Goal: Navigation & Orientation: Find specific page/section

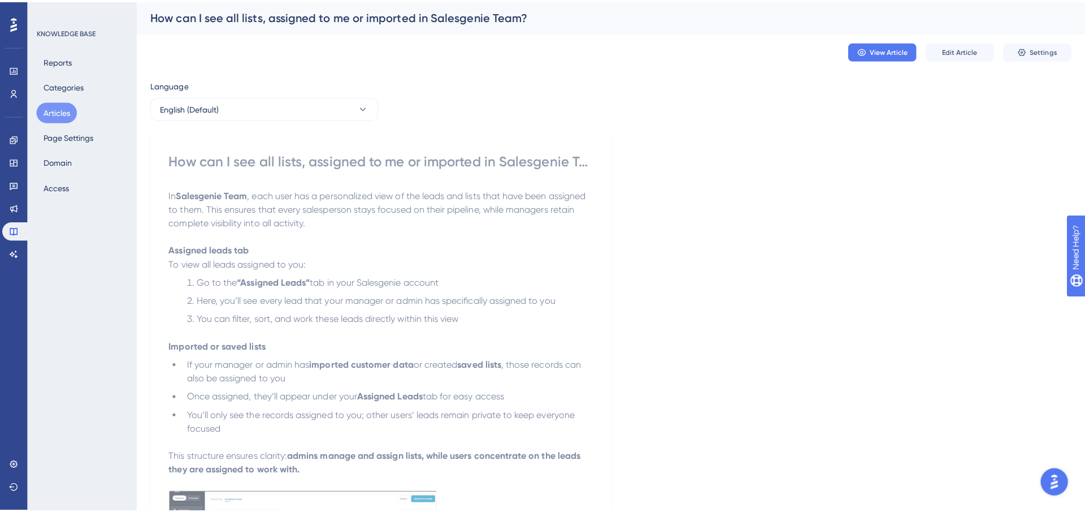
scroll to position [2, 0]
click at [49, 155] on button "Domain" at bounding box center [57, 159] width 42 height 20
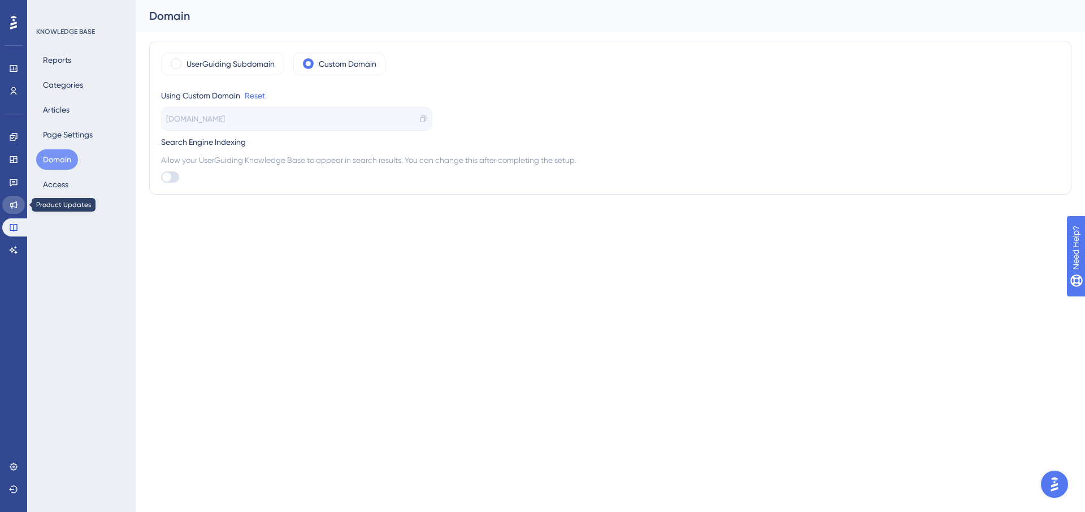
click at [15, 198] on link at bounding box center [13, 205] width 23 height 18
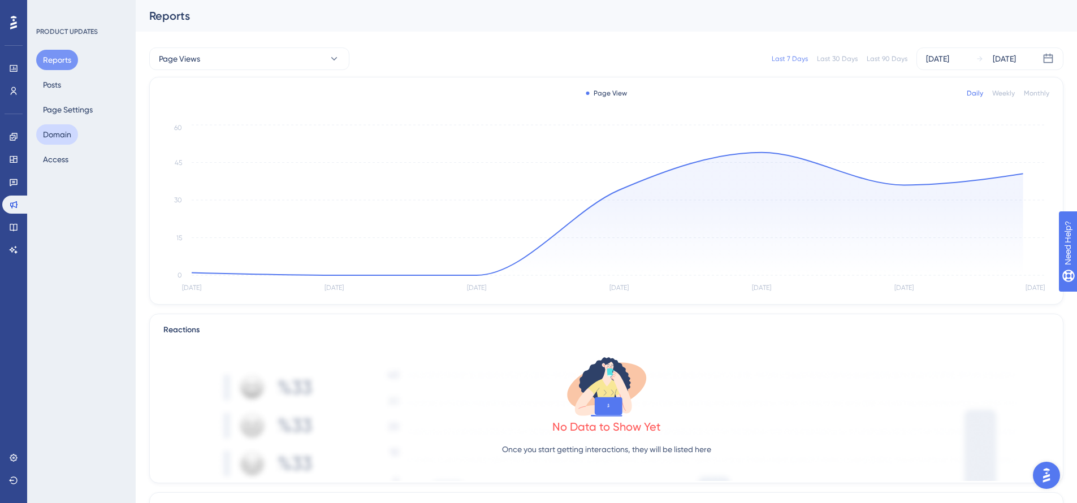
click at [66, 135] on button "Domain" at bounding box center [57, 134] width 42 height 20
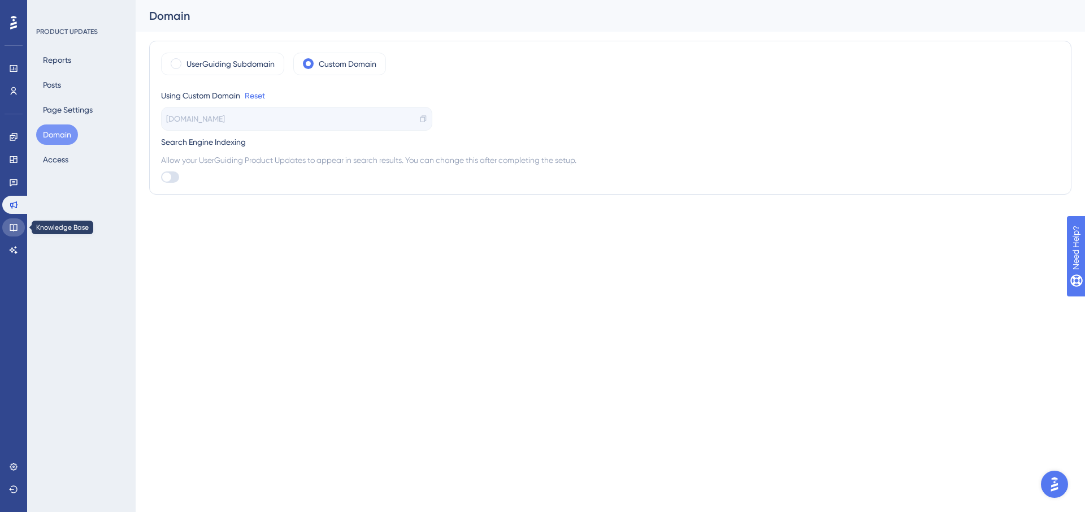
click at [13, 227] on icon at bounding box center [13, 227] width 9 height 9
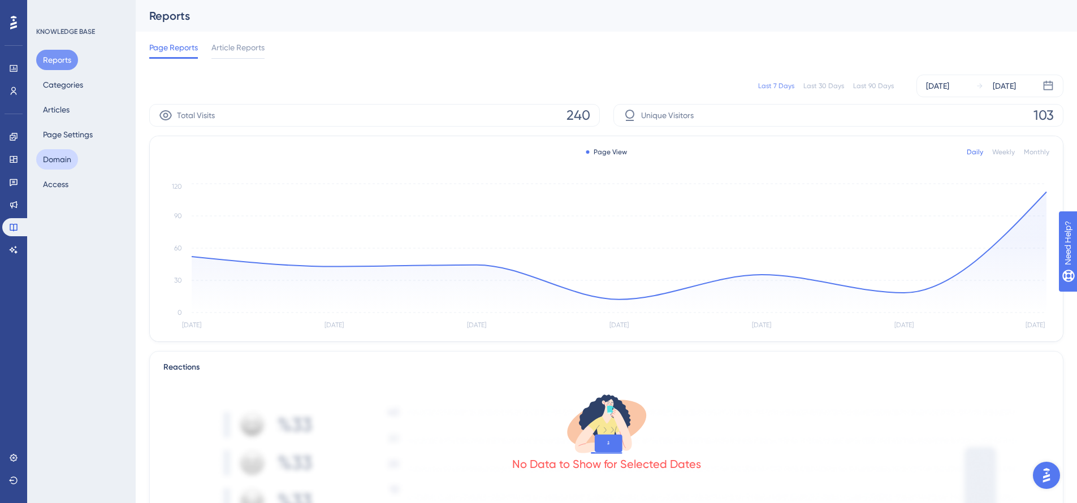
click at [42, 161] on button "Domain" at bounding box center [57, 159] width 42 height 20
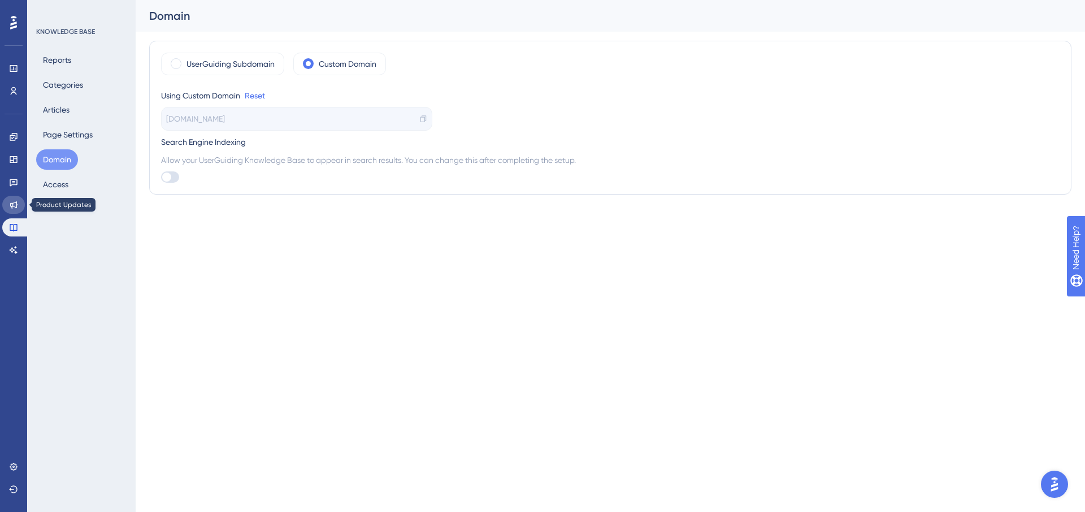
click at [15, 204] on icon at bounding box center [13, 204] width 9 height 9
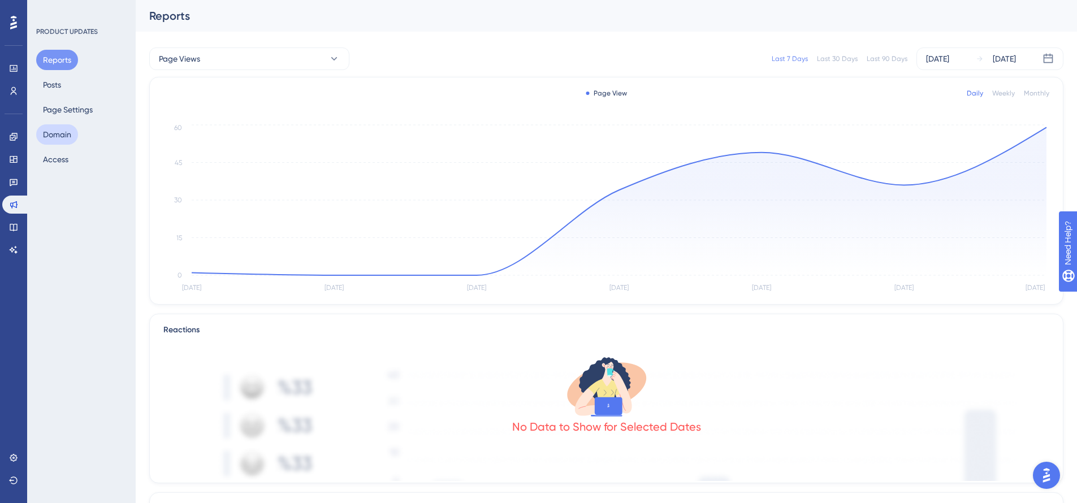
click at [71, 140] on button "Domain" at bounding box center [57, 134] width 42 height 20
